Goal: Find contact information: Find contact information

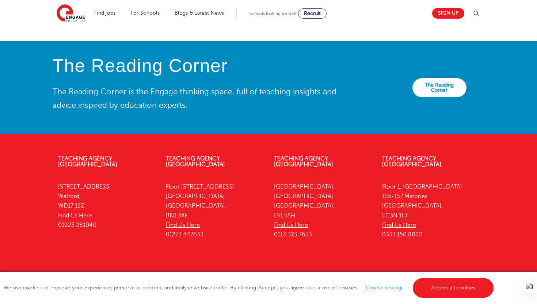
scroll to position [1642, 0]
click at [463, 287] on link "Accept all cookies" at bounding box center [453, 288] width 81 height 20
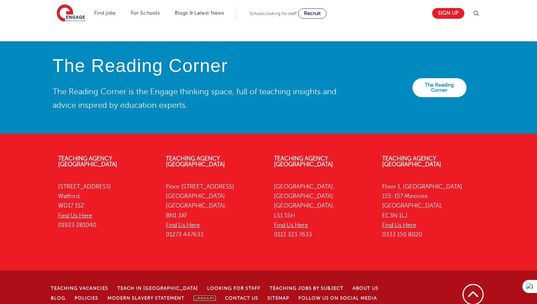
click at [194, 296] on link "Careers" at bounding box center [205, 298] width 22 height 5
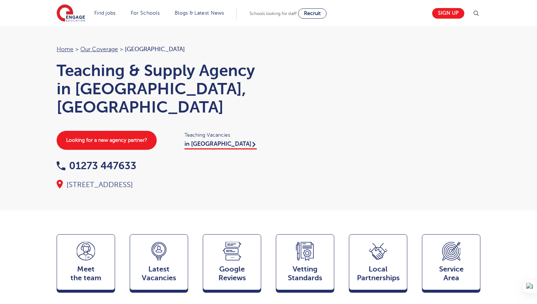
scroll to position [7, 0]
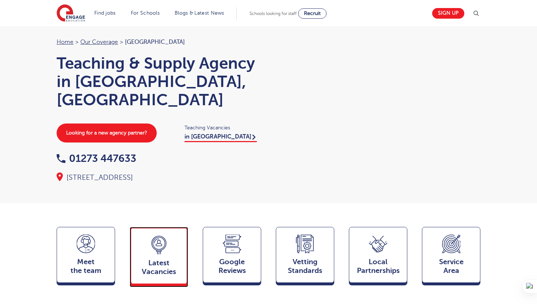
click at [150, 236] on icon at bounding box center [159, 245] width 18 height 19
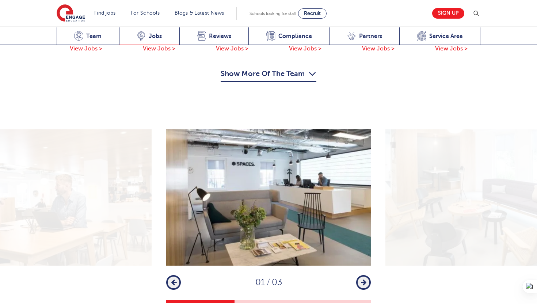
scroll to position [1190, 0]
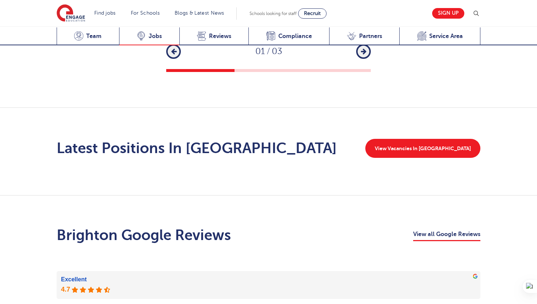
scroll to position [1124, 0]
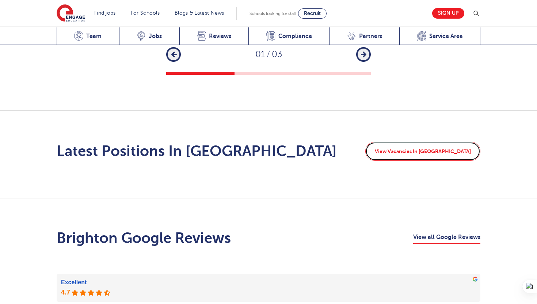
click at [433, 142] on link "View Vacancies In Brighton" at bounding box center [423, 151] width 115 height 19
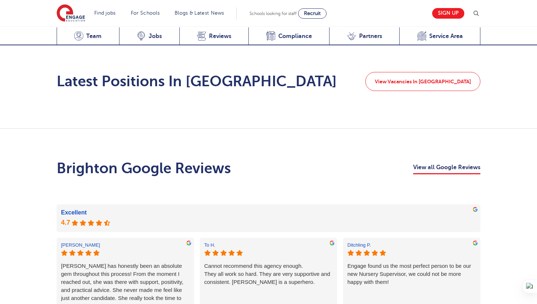
scroll to position [1124, 0]
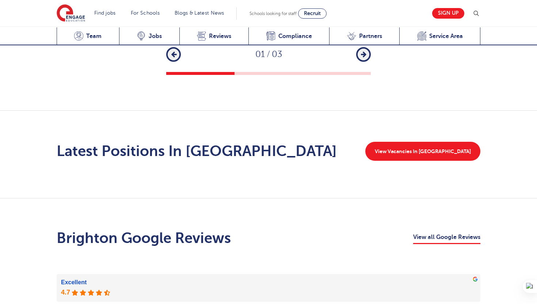
scroll to position [1194, 0]
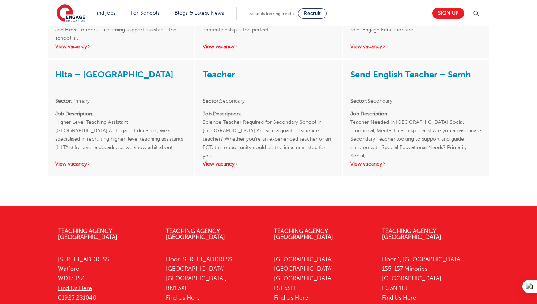
scroll to position [927, 0]
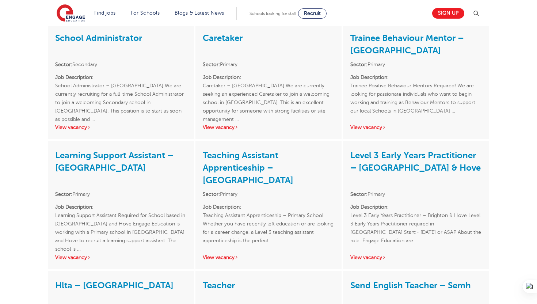
scroll to position [659, 0]
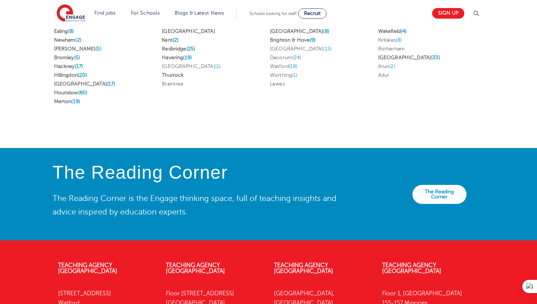
scroll to position [1642, 0]
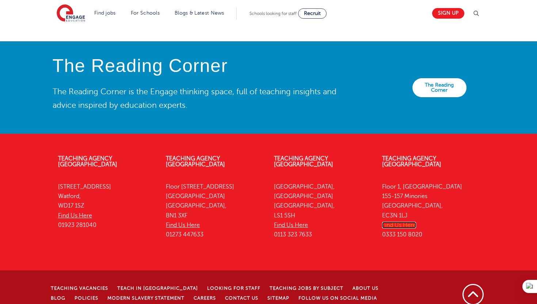
click at [408, 222] on link "Find Us Here" at bounding box center [399, 225] width 34 height 7
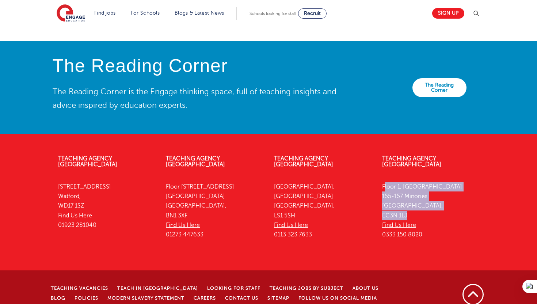
drag, startPoint x: 382, startPoint y: 170, endPoint x: 419, endPoint y: 198, distance: 45.6
click at [419, 198] on p "Floor 1, Portsoken House 155-157 Minories London, EC3N 1LJ Find Us Here 0333 15…" at bounding box center [430, 211] width 97 height 58
copy p "Floor 1, Portsoken House 155-157 Minories London, EC3N 1LJ"
click at [419, 198] on p "Floor 1, Portsoken House 155-157 Minories London, EC3N 1LJ Find Us Here 0333 15…" at bounding box center [430, 211] width 97 height 58
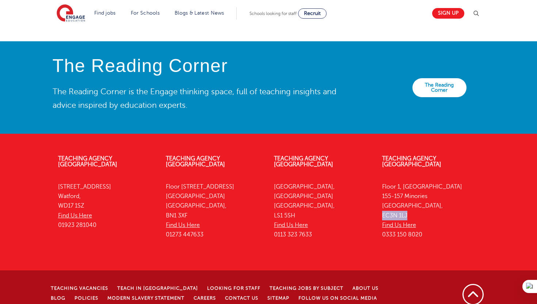
drag, startPoint x: 382, startPoint y: 199, endPoint x: 421, endPoint y: 200, distance: 39.1
click at [421, 200] on p "Floor 1, Portsoken House 155-157 Minories London, EC3N 1LJ Find Us Here 0333 15…" at bounding box center [430, 211] width 97 height 58
copy p "EC3N 1LJ"
click at [391, 222] on link "Find Us Here" at bounding box center [399, 225] width 34 height 7
click at [194, 296] on link "Careers" at bounding box center [205, 298] width 22 height 5
